Goal: Transaction & Acquisition: Purchase product/service

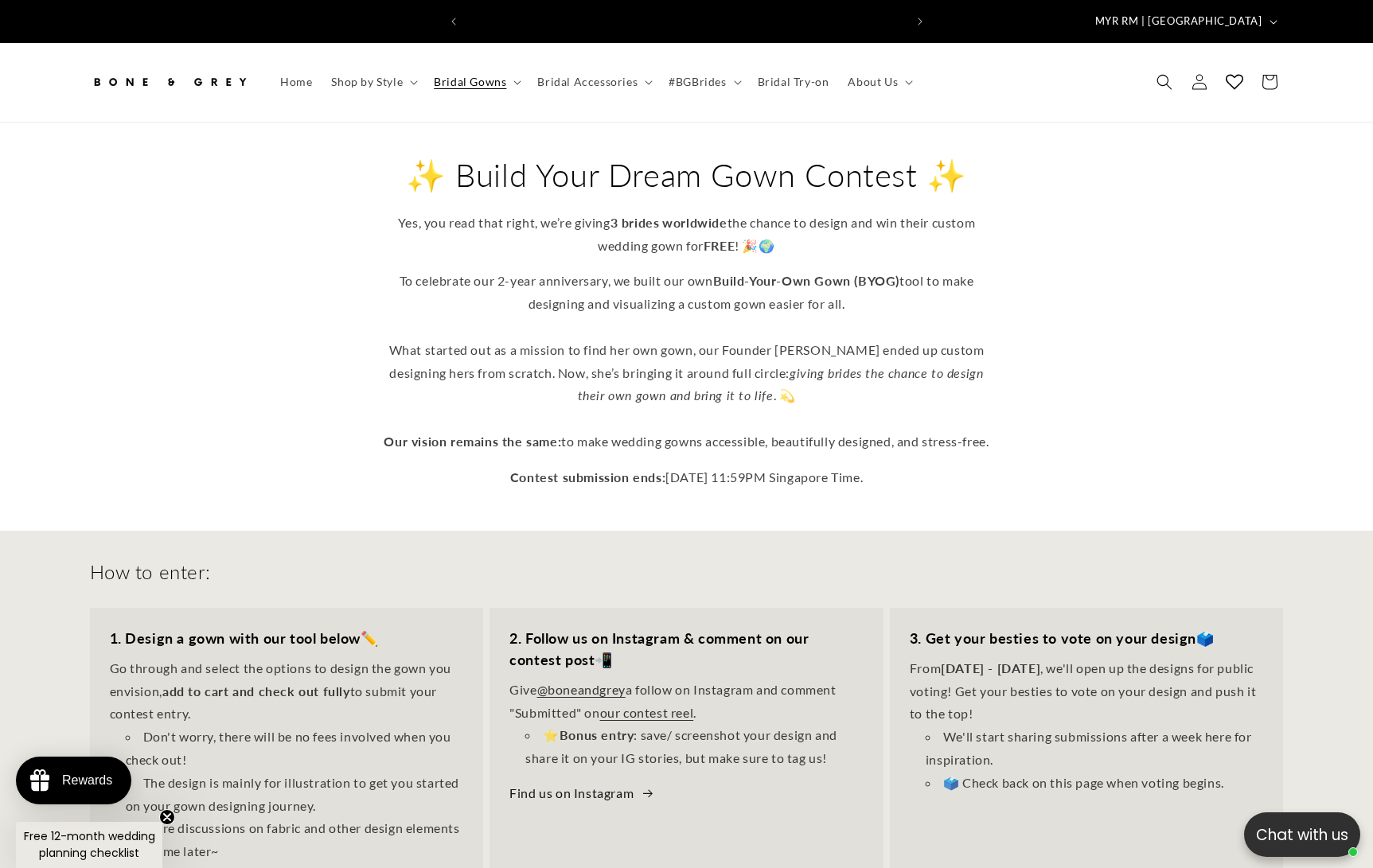
scroll to position [0, 438]
drag, startPoint x: 525, startPoint y: 422, endPoint x: 702, endPoint y: 416, distance: 177.1
click at [702, 416] on p "To celebrate our 2-year anniversary, we built our own Build-Your-Own Gown (BYOG…" at bounding box center [686, 361] width 621 height 183
click at [789, 416] on p "To celebrate our 2-year anniversary, we built our own Build-Your-Own Gown (BYOG…" at bounding box center [686, 361] width 621 height 183
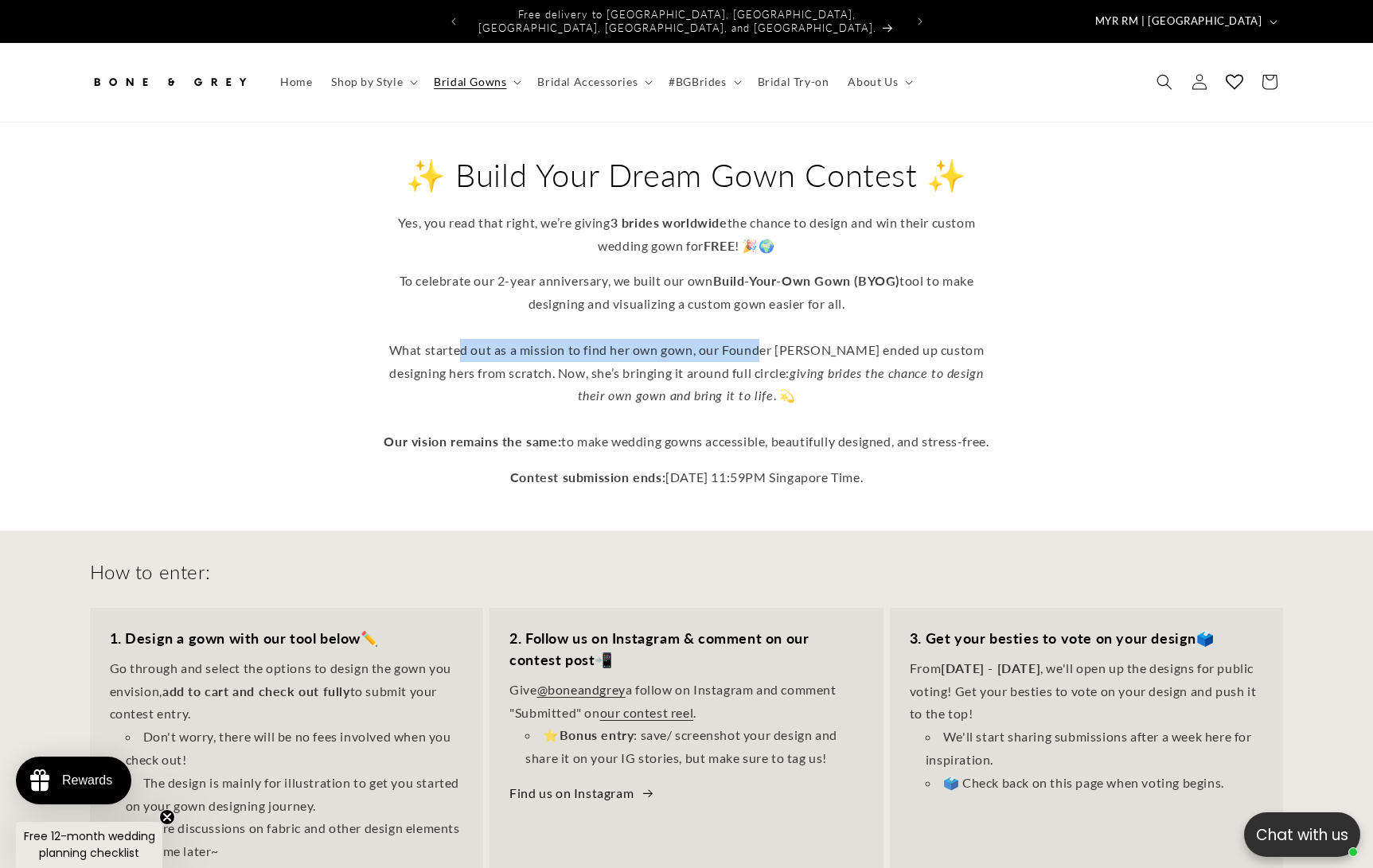
drag, startPoint x: 457, startPoint y: 345, endPoint x: 758, endPoint y: 346, distance: 301.0
click at [758, 346] on p "To celebrate our 2-year anniversary, we built our own Build-Your-Own Gown (BYOG…" at bounding box center [686, 361] width 621 height 183
click at [849, 365] on em "giving brides the chance to design their own gown and bring it to life" at bounding box center [781, 384] width 406 height 38
click at [481, 75] on span "Bridal Gowns" at bounding box center [470, 81] width 72 height 14
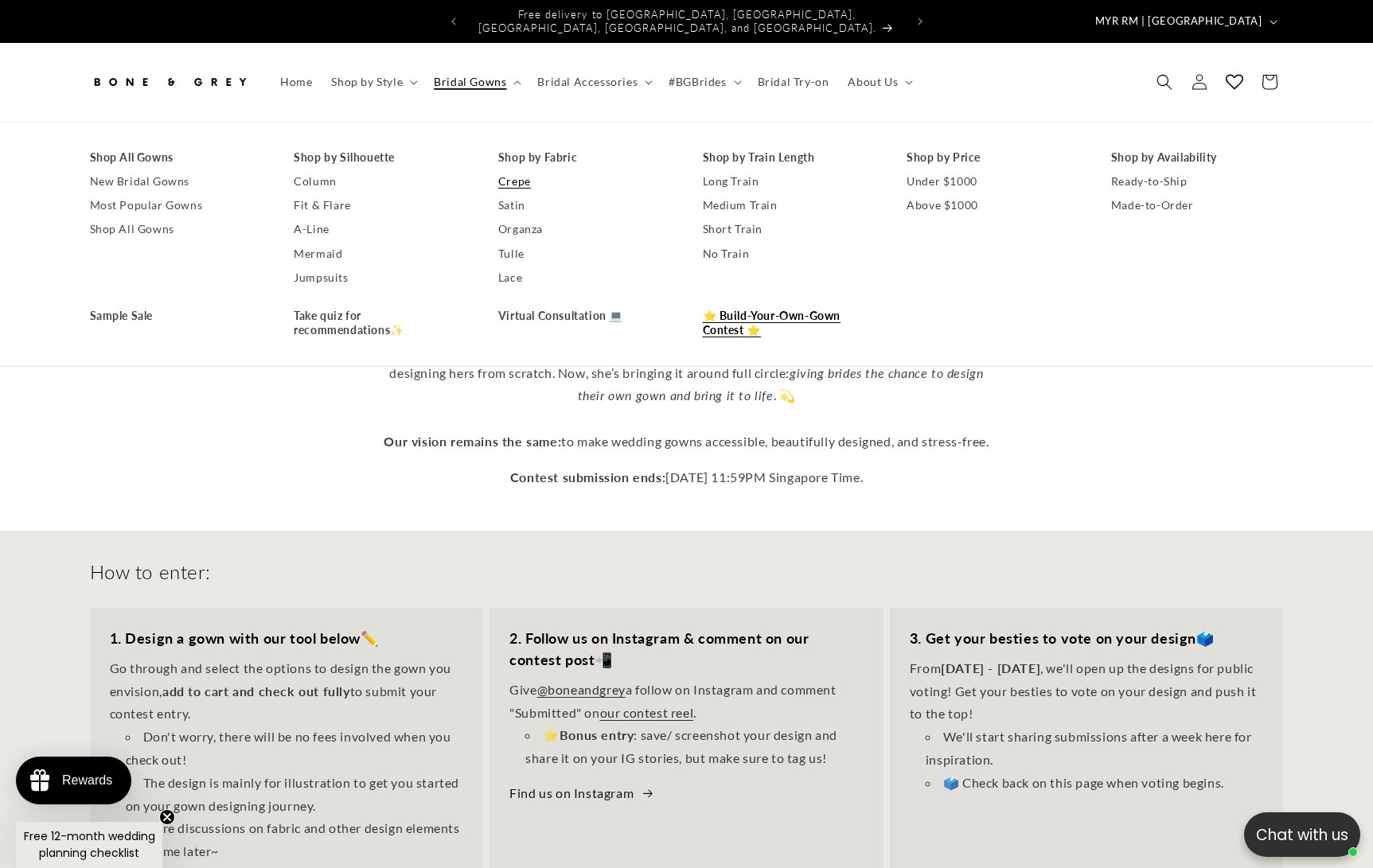
click at [511, 171] on link "Crepe" at bounding box center [585, 181] width 172 height 24
click at [136, 170] on link "New Bridal Gowns" at bounding box center [176, 181] width 172 height 24
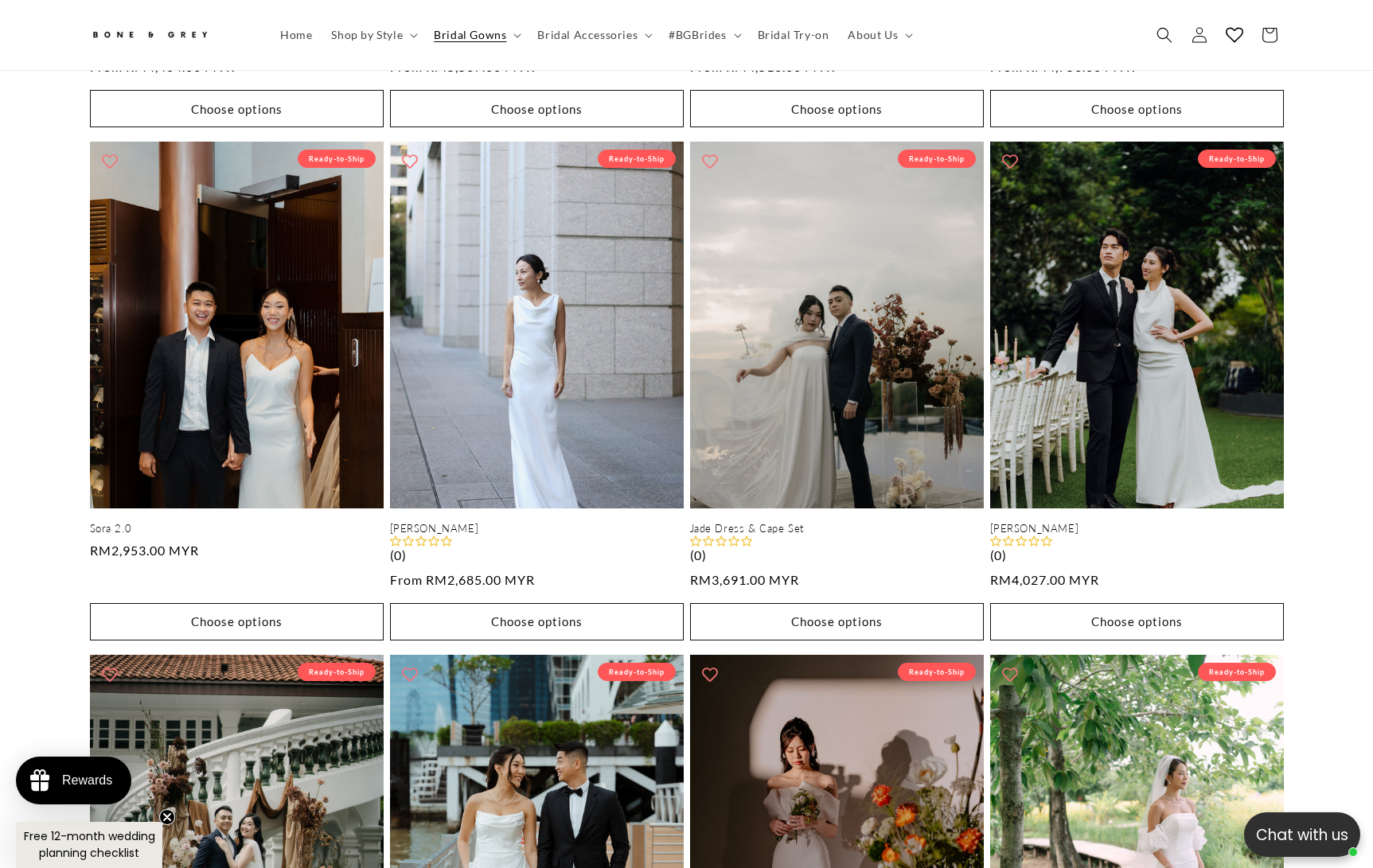
scroll to position [1217, 0]
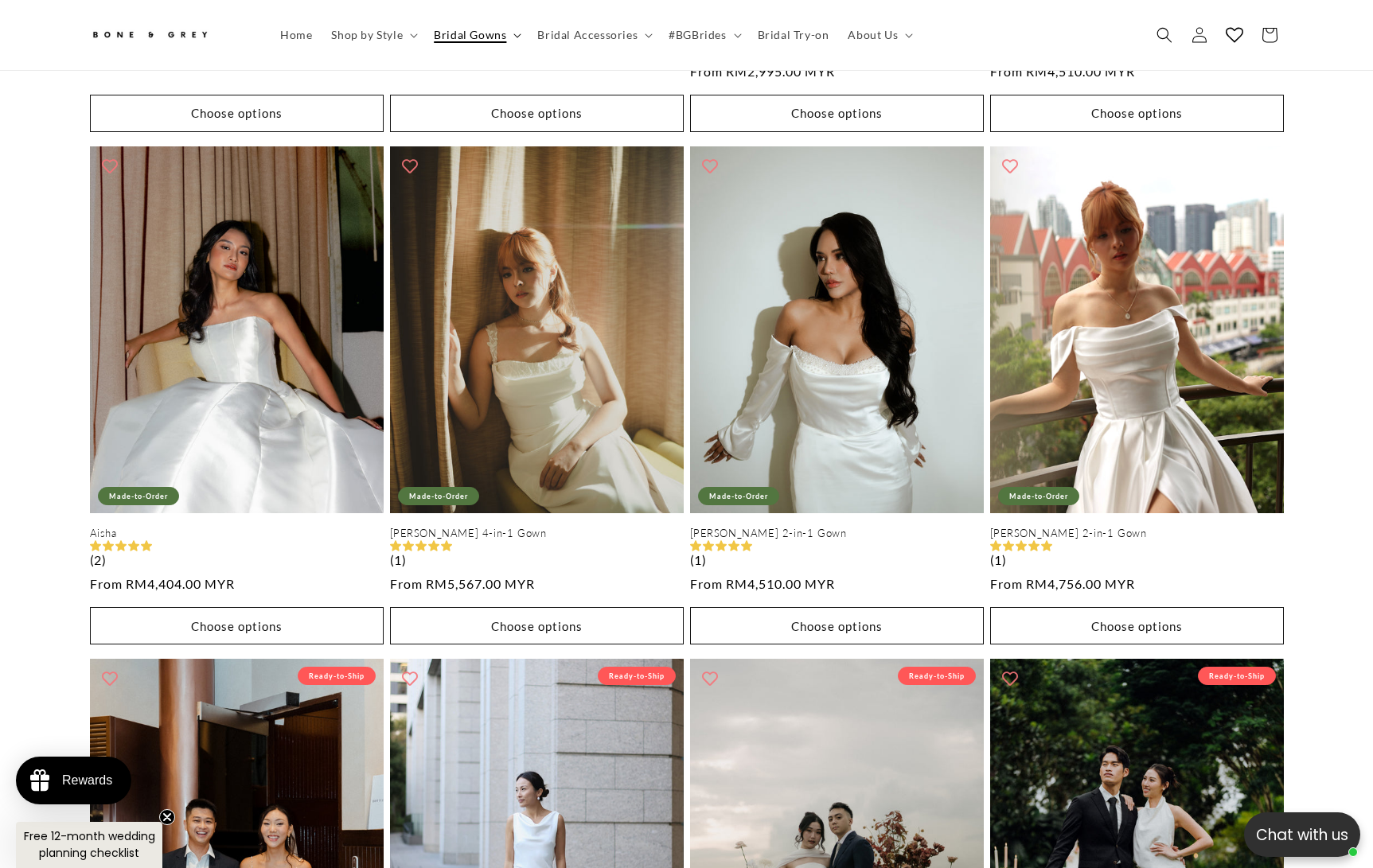
click at [471, 38] on span "Bridal Gowns" at bounding box center [470, 34] width 72 height 14
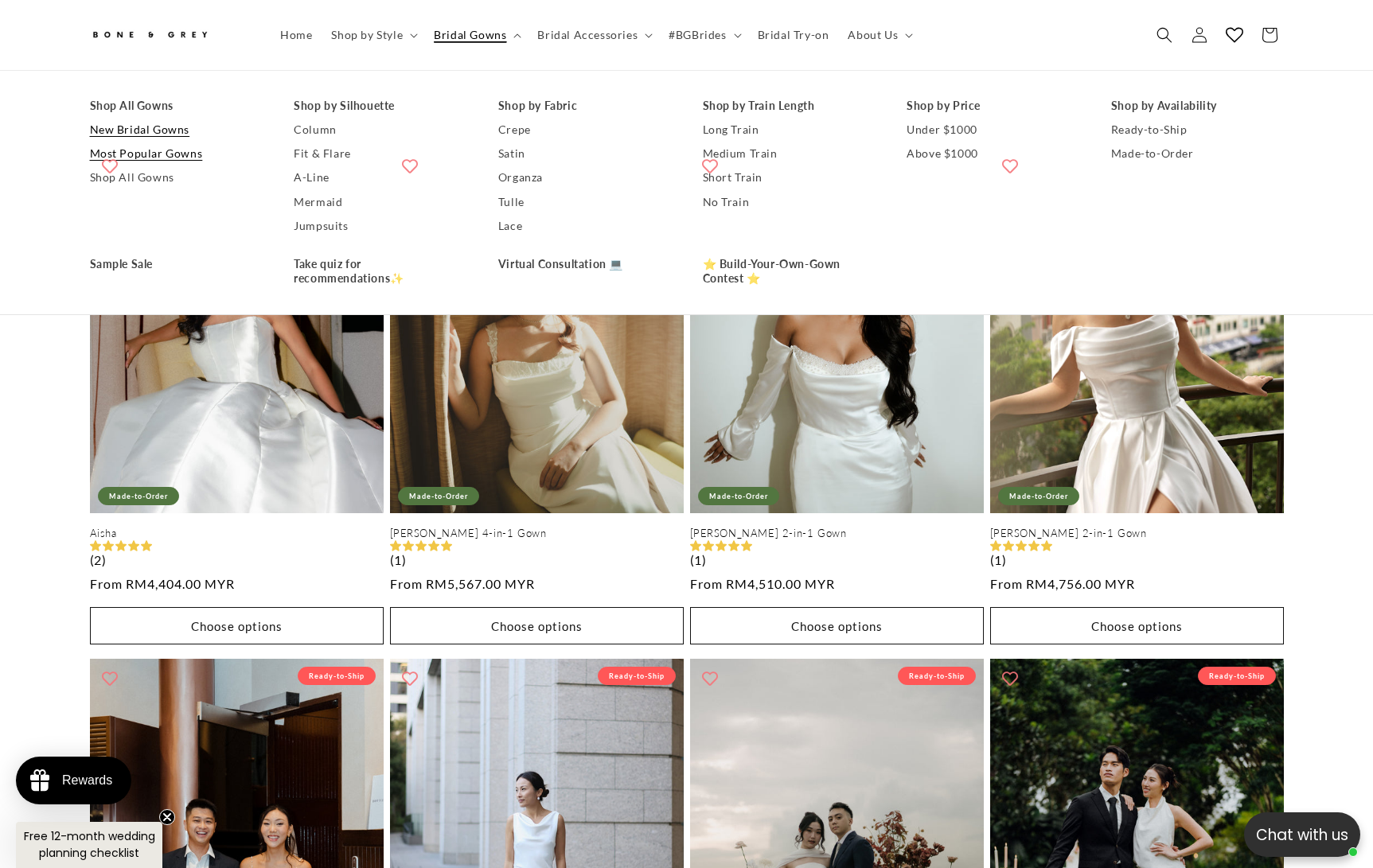
click at [176, 156] on link "Most Popular Gowns" at bounding box center [176, 153] width 172 height 24
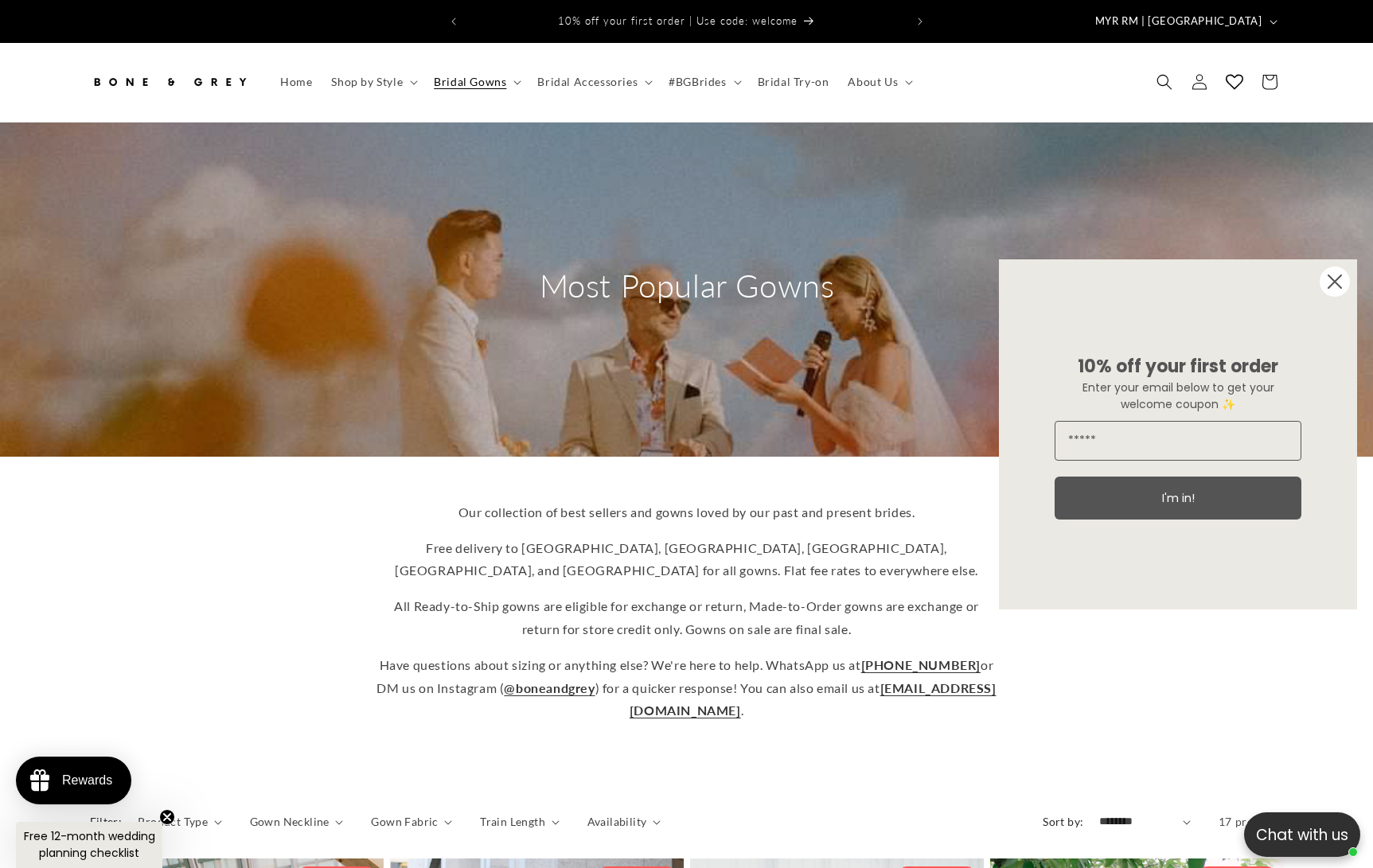
click at [1327, 280] on circle "Close dialog" at bounding box center [1334, 281] width 30 height 30
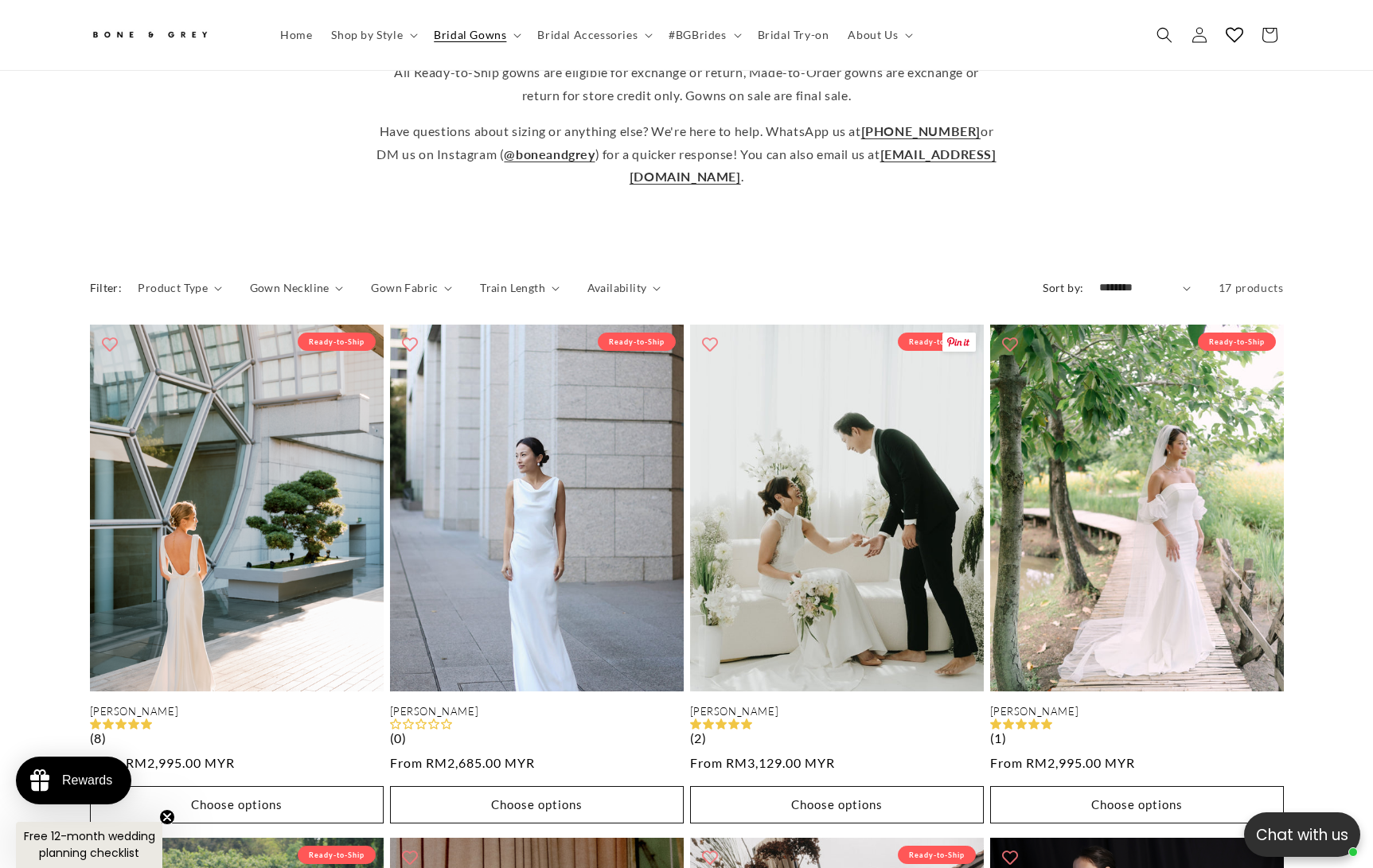
scroll to position [335, 0]
